Goal: Check status: Check status

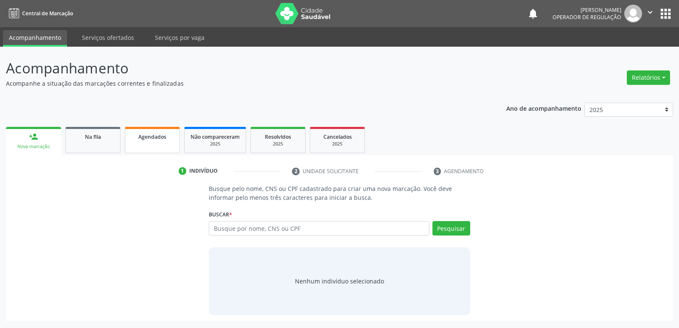
click at [158, 134] on span "Agendados" at bounding box center [152, 136] width 28 height 7
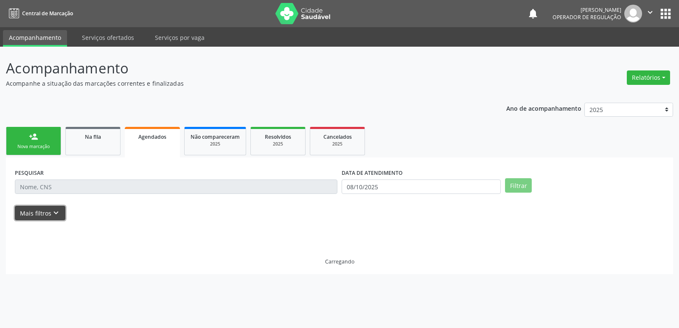
drag, startPoint x: 53, startPoint y: 213, endPoint x: 78, endPoint y: 212, distance: 25.1
click at [53, 213] on icon "keyboard_arrow_down" at bounding box center [55, 212] width 9 height 9
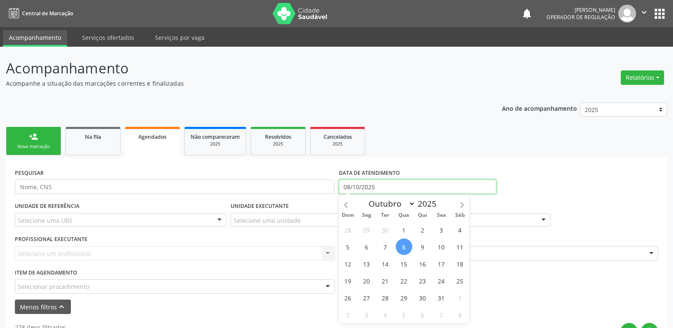
click at [400, 185] on input "08/10/2025" at bounding box center [418, 187] width 158 height 14
click at [369, 296] on span "27" at bounding box center [366, 298] width 17 height 17
type input "[DATE]"
click at [369, 296] on span "27" at bounding box center [366, 298] width 17 height 17
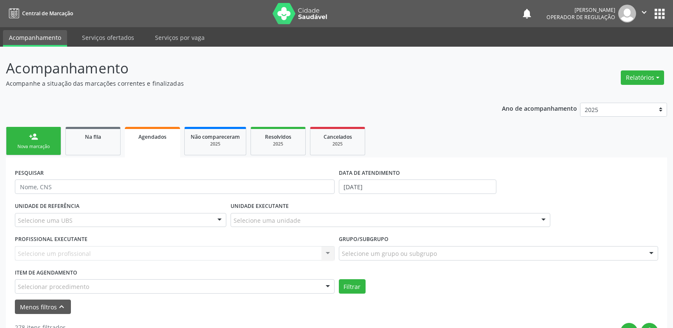
click at [193, 284] on div "Selecionar procedimento" at bounding box center [175, 286] width 320 height 14
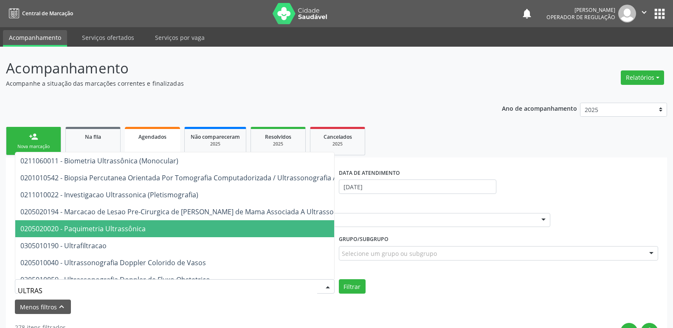
type input "ULTRASS"
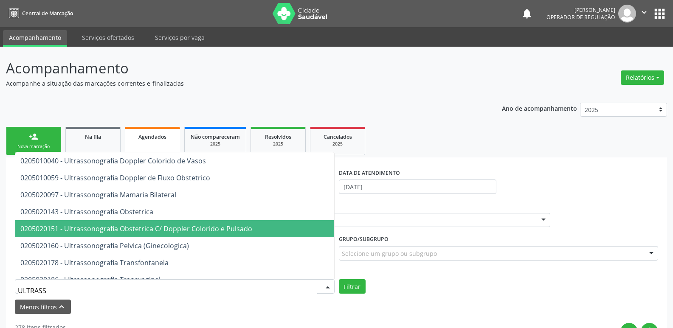
scroll to position [127, 0]
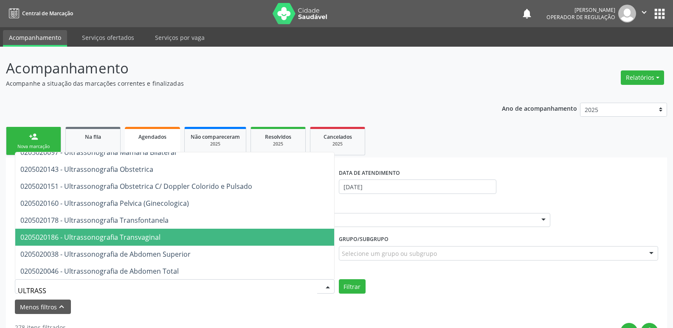
click at [124, 234] on span "0205020186 - Ultrassonografia Transvaginal" at bounding box center [90, 237] width 140 height 9
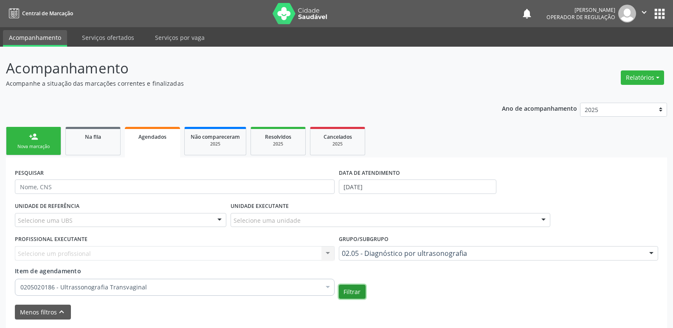
click at [354, 297] on button "Filtrar" at bounding box center [352, 292] width 27 height 14
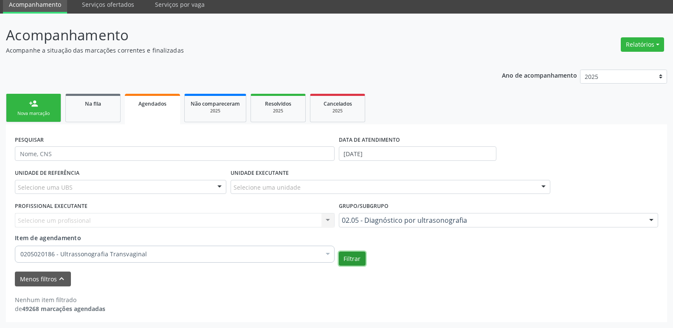
click at [357, 253] on button "Filtrar" at bounding box center [352, 259] width 27 height 14
click at [345, 262] on button "Filtrar" at bounding box center [352, 259] width 27 height 14
